Goal: Task Accomplishment & Management: Use online tool/utility

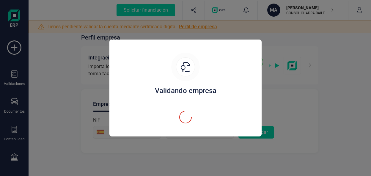
click at [161, 27] on div "Validando empresa" at bounding box center [185, 88] width 371 height 176
click at [194, 28] on div "Validando empresa" at bounding box center [185, 88] width 371 height 176
click at [193, 91] on div "Validando empresa" at bounding box center [186, 91] width 138 height 10
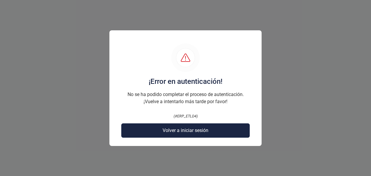
click at [184, 132] on span "Volver a iniciar sesión" at bounding box center [186, 130] width 46 height 7
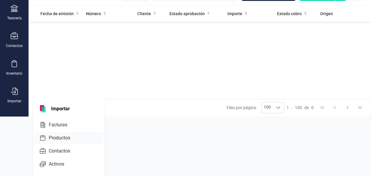
scroll to position [60, 0]
click at [61, 108] on span "Importar" at bounding box center [61, 108] width 26 height 7
click at [58, 109] on span "Importar" at bounding box center [61, 108] width 26 height 7
click at [60, 122] on span "Facturas" at bounding box center [62, 124] width 32 height 7
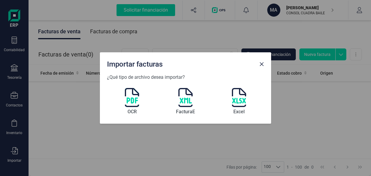
click at [132, 101] on img at bounding box center [132, 97] width 14 height 19
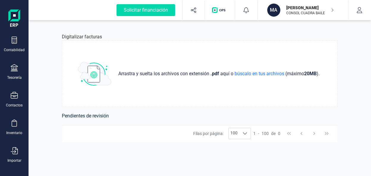
scroll to position [120, 0]
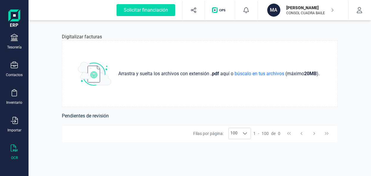
click at [11, 148] on icon at bounding box center [14, 148] width 7 height 7
click at [22, 148] on div "OCR" at bounding box center [14, 153] width 24 height 16
click at [16, 150] on icon at bounding box center [14, 148] width 7 height 7
click at [15, 122] on icon at bounding box center [14, 120] width 7 height 7
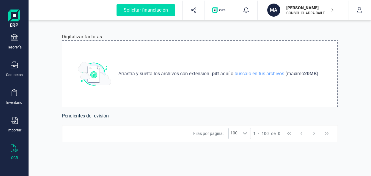
click at [123, 76] on span "Arrastra y suelta los archivos con extensión" at bounding box center [164, 73] width 92 height 7
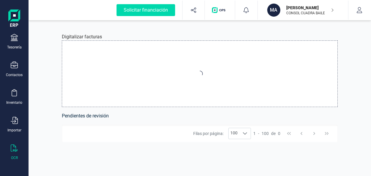
type input "C:\fakepath\ASU11574_903724.pdf"
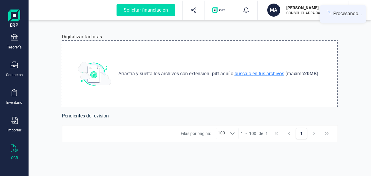
click at [240, 73] on span "búscalo en tus archivos" at bounding box center [259, 74] width 52 height 6
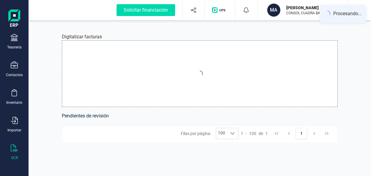
type input "C:\fakepath\ASU11574_903724.pdf"
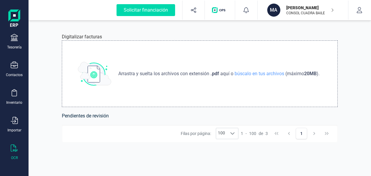
click at [319, 114] on h6 "Pendientes de revisión" at bounding box center [200, 116] width 276 height 8
click at [83, 116] on h6 "Pendientes de revisión" at bounding box center [200, 116] width 276 height 8
click at [89, 117] on h6 "Pendientes de revisión" at bounding box center [200, 116] width 276 height 8
click at [247, 74] on span "búscalo en tus archivos" at bounding box center [259, 74] width 52 height 6
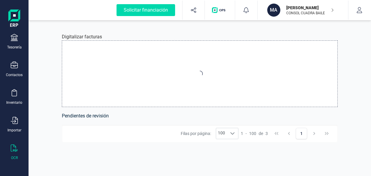
type input "C:\fakepath\ASU11574_903724.pdf"
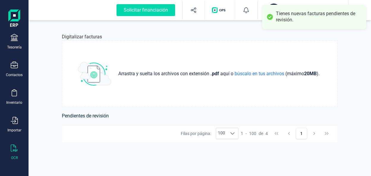
click at [282, 21] on div "Tienes nuevas facturas pendientes de revisión." at bounding box center [319, 17] width 86 height 12
click at [72, 117] on h6 "Pendientes de revisión" at bounding box center [200, 116] width 276 height 8
click at [91, 73] on img at bounding box center [94, 74] width 33 height 24
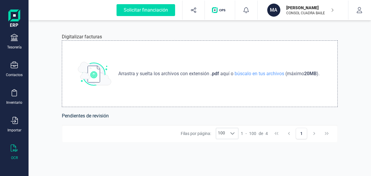
click at [103, 121] on div "Digitalizar facturas Arrastra y suelta los archivos con extensión .pdf aquí o b…" at bounding box center [200, 97] width 304 height 157
click at [101, 112] on h6 "Pendientes de revisión" at bounding box center [200, 116] width 276 height 8
click at [220, 73] on p "Arrastra y suelta los archivos con extensión .pdf aquí o búscalo en tus archivo…" at bounding box center [219, 73] width 206 height 7
click at [87, 119] on h6 "Pendientes de revisión" at bounding box center [200, 116] width 276 height 8
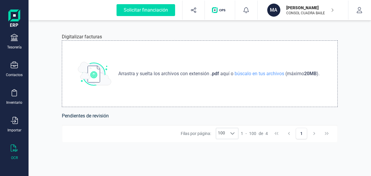
click at [183, 134] on div "Filas por página: 100 100 100" at bounding box center [210, 133] width 58 height 11
click at [77, 117] on h6 "Pendientes de revisión" at bounding box center [200, 116] width 276 height 8
click at [94, 74] on img at bounding box center [94, 74] width 33 height 24
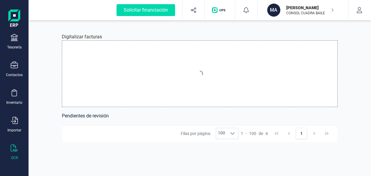
type input "C:\fakepath\ASU11574_903724.pdf"
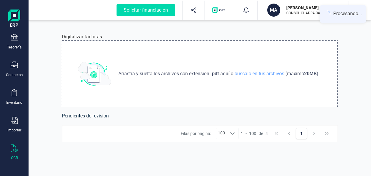
click at [315, 72] on strong "20 MB" at bounding box center [310, 74] width 12 height 6
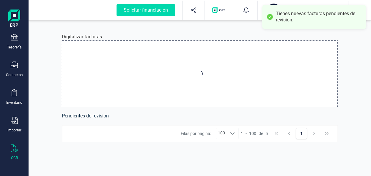
type input "C:\fakepath\ASU11574_903724.pdf"
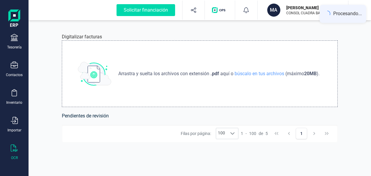
click at [110, 117] on h6 "Pendientes de revisión" at bounding box center [200, 116] width 276 height 8
drag, startPoint x: 222, startPoint y: 136, endPoint x: 228, endPoint y: 137, distance: 6.9
click at [228, 137] on div "100 100 100" at bounding box center [227, 133] width 23 height 11
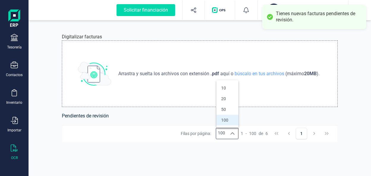
click at [255, 135] on span "100" at bounding box center [252, 134] width 7 height 6
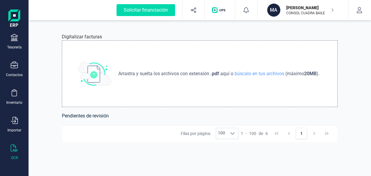
click at [306, 10] on p "[PERSON_NAME]" at bounding box center [310, 8] width 48 height 6
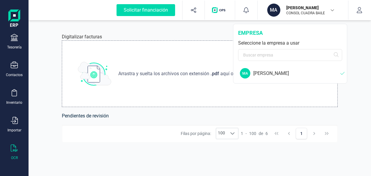
click at [259, 72] on div "[PERSON_NAME]" at bounding box center [296, 73] width 87 height 7
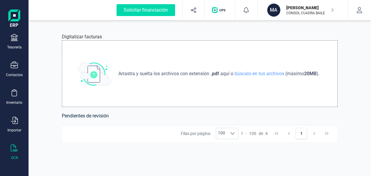
click at [205, 70] on span "Arrastra y suelta los archivos con extensión" at bounding box center [164, 73] width 92 height 7
click at [15, 150] on icon at bounding box center [14, 148] width 7 height 7
click at [14, 124] on div at bounding box center [14, 121] width 7 height 9
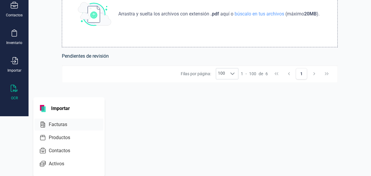
click at [56, 123] on span "Facturas" at bounding box center [62, 124] width 32 height 7
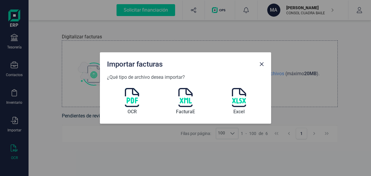
click at [263, 64] on span "Close" at bounding box center [261, 64] width 5 height 5
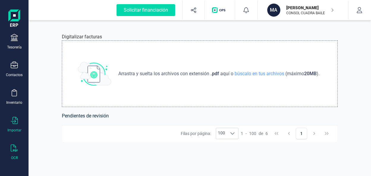
click at [17, 124] on div at bounding box center [14, 121] width 7 height 9
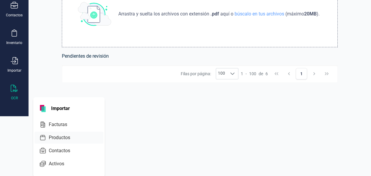
click at [63, 137] on span "Productos" at bounding box center [63, 137] width 34 height 7
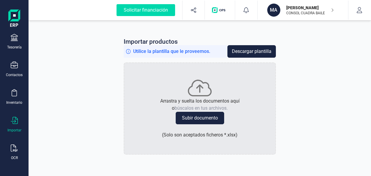
click at [10, 120] on div "Importar" at bounding box center [14, 125] width 24 height 16
click at [15, 97] on div at bounding box center [14, 93] width 7 height 9
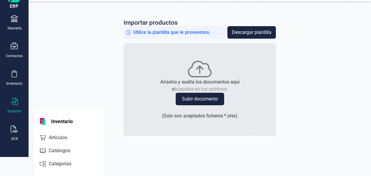
click at [12, 106] on div "Importar" at bounding box center [14, 106] width 24 height 16
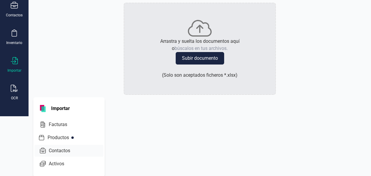
click at [54, 149] on span "Contactos" at bounding box center [63, 150] width 34 height 7
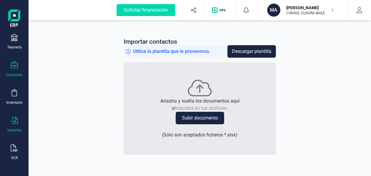
scroll to position [13, 0]
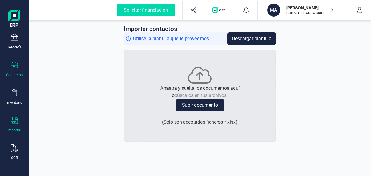
click at [16, 124] on div at bounding box center [14, 121] width 7 height 9
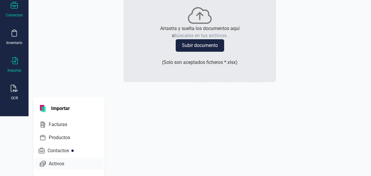
click at [54, 162] on span "Activos" at bounding box center [60, 163] width 29 height 7
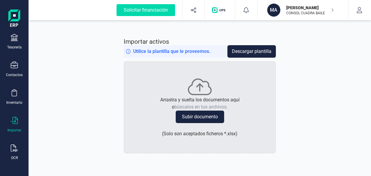
click at [15, 124] on div at bounding box center [14, 121] width 7 height 9
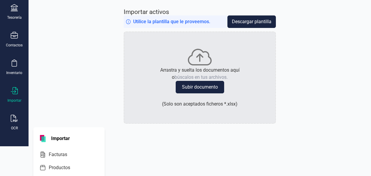
scroll to position [60, 0]
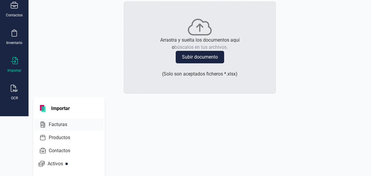
click at [56, 123] on span "Facturas" at bounding box center [62, 124] width 32 height 7
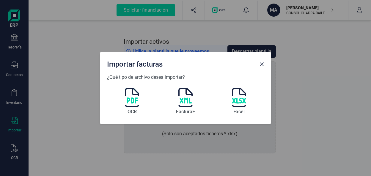
click at [131, 96] on img at bounding box center [132, 97] width 14 height 19
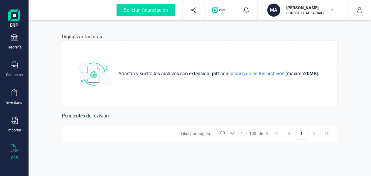
click at [259, 134] on span "de" at bounding box center [261, 134] width 4 height 6
click at [233, 134] on icon at bounding box center [232, 133] width 4 height 2
click at [225, 87] on span "10" at bounding box center [223, 88] width 5 height 6
click at [208, 134] on div "Filas por página: 10 10 10" at bounding box center [213, 133] width 55 height 11
click at [233, 133] on icon at bounding box center [235, 133] width 5 height 5
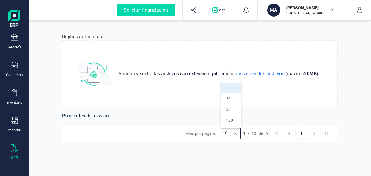
click at [265, 135] on div "1 - 10 de 6" at bounding box center [255, 134] width 25 height 6
click at [302, 135] on button "1" at bounding box center [301, 133] width 11 height 11
drag, startPoint x: 304, startPoint y: 133, endPoint x: 296, endPoint y: 133, distance: 8.0
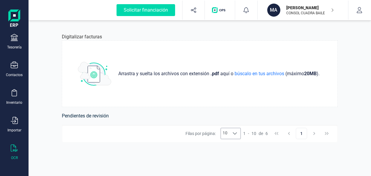
click at [296, 133] on button "1" at bounding box center [301, 133] width 11 height 11
click at [293, 72] on p "Arrastra y suelta los archivos con extensión .pdf aquí o búscalo en tus archivo…" at bounding box center [219, 73] width 206 height 7
click at [208, 75] on span "Arrastra y suelta los archivos con extensión" at bounding box center [164, 73] width 92 height 7
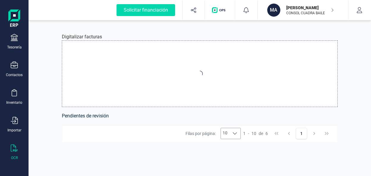
type input "C:\fakepath\ASU11574_903724.pdf"
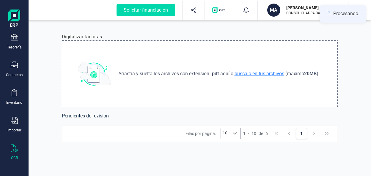
click at [265, 73] on span "búscalo en tus archivos" at bounding box center [259, 74] width 52 height 6
click at [264, 75] on span "búscalo en tus archivos" at bounding box center [259, 74] width 52 height 6
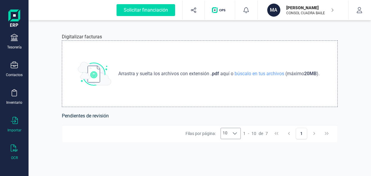
click at [15, 121] on icon at bounding box center [14, 120] width 7 height 7
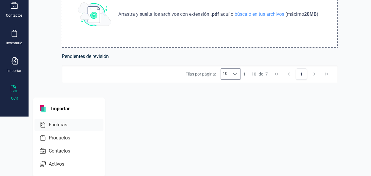
click at [56, 123] on span "Facturas" at bounding box center [62, 124] width 32 height 7
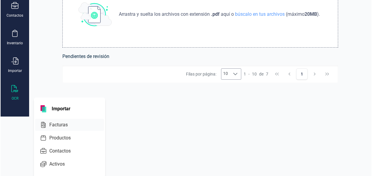
scroll to position [0, 0]
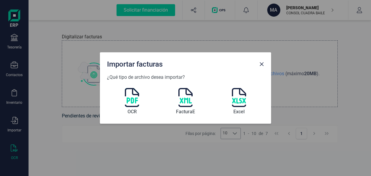
click at [131, 100] on img at bounding box center [132, 97] width 14 height 19
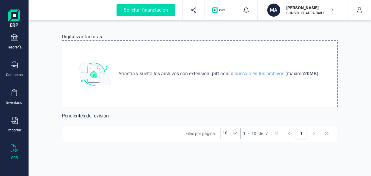
click at [91, 117] on h6 "Pendientes de revisión" at bounding box center [200, 116] width 276 height 8
click at [95, 74] on img at bounding box center [94, 74] width 33 height 24
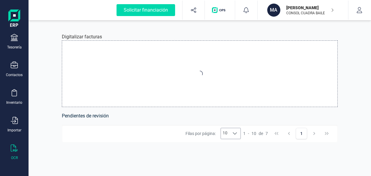
type input "C:\fakepath\ASU11574_903724.pdf"
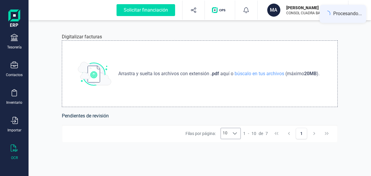
click at [239, 87] on div "Arrastra y suelta los archivos con extensión .pdf aquí o búscalo en tus archivo…" at bounding box center [200, 73] width 276 height 67
click at [82, 101] on div "Arrastra y suelta los archivos con extensión .pdf aquí o búscalo en tus archivo…" at bounding box center [200, 73] width 276 height 67
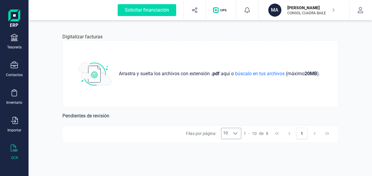
click at [101, 116] on h6 "Pendientes de revisión" at bounding box center [200, 116] width 276 height 8
click at [217, 9] on img "button" at bounding box center [221, 10] width 16 height 6
